Goal: Find specific page/section: Find specific page/section

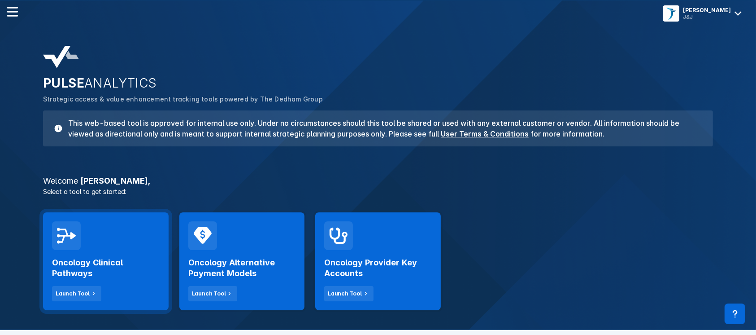
click at [93, 269] on h2 "Oncology Clinical Pathways" at bounding box center [106, 268] width 108 height 22
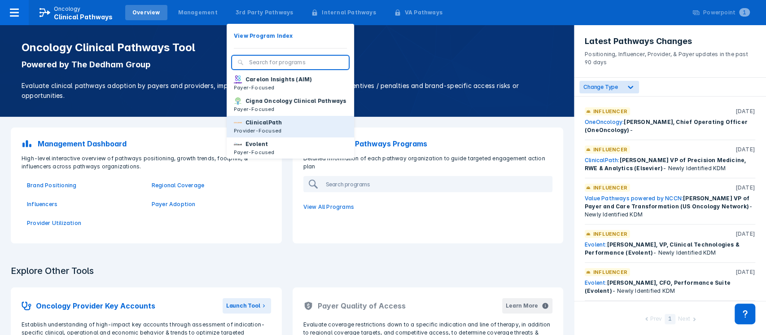
click at [254, 135] on p "Provider-Focused" at bounding box center [258, 130] width 48 height 8
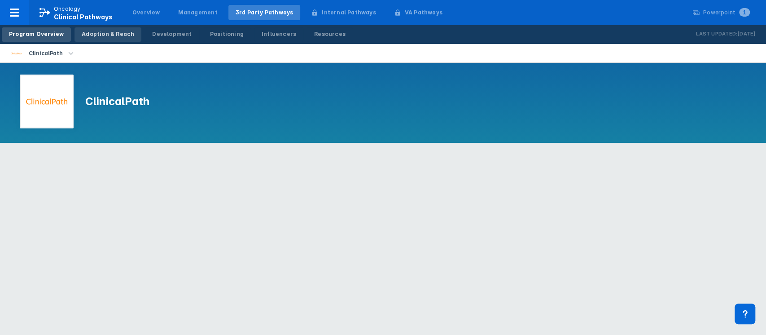
click at [108, 33] on div "Adoption & Reach" at bounding box center [108, 34] width 52 height 8
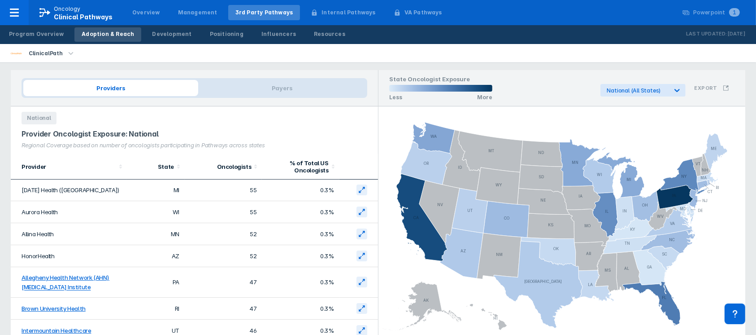
scroll to position [111, 0]
